Goal: Information Seeking & Learning: Learn about a topic

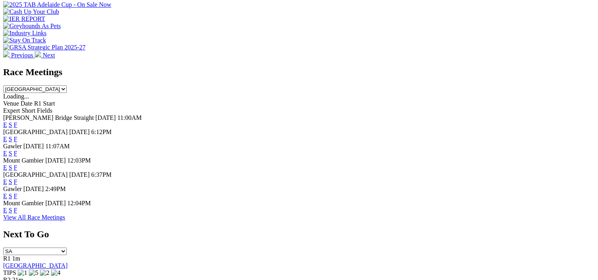
scroll to position [304, 0]
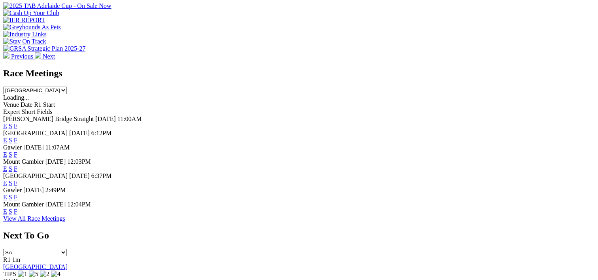
click at [17, 137] on link "F" at bounding box center [16, 140] width 4 height 7
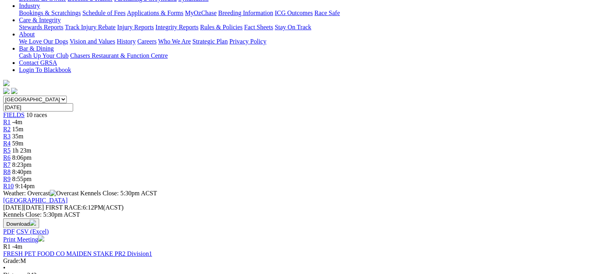
scroll to position [164, 0]
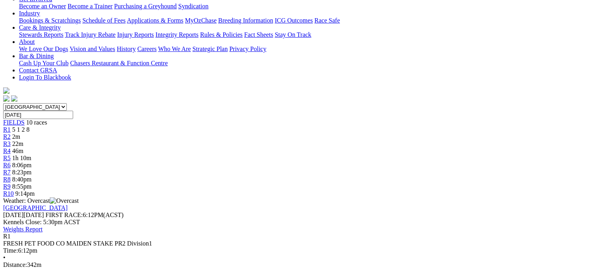
scroll to position [155, 0]
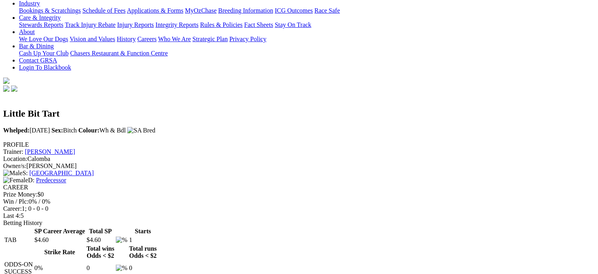
scroll to position [48, 0]
